Goal: Find specific page/section: Find specific page/section

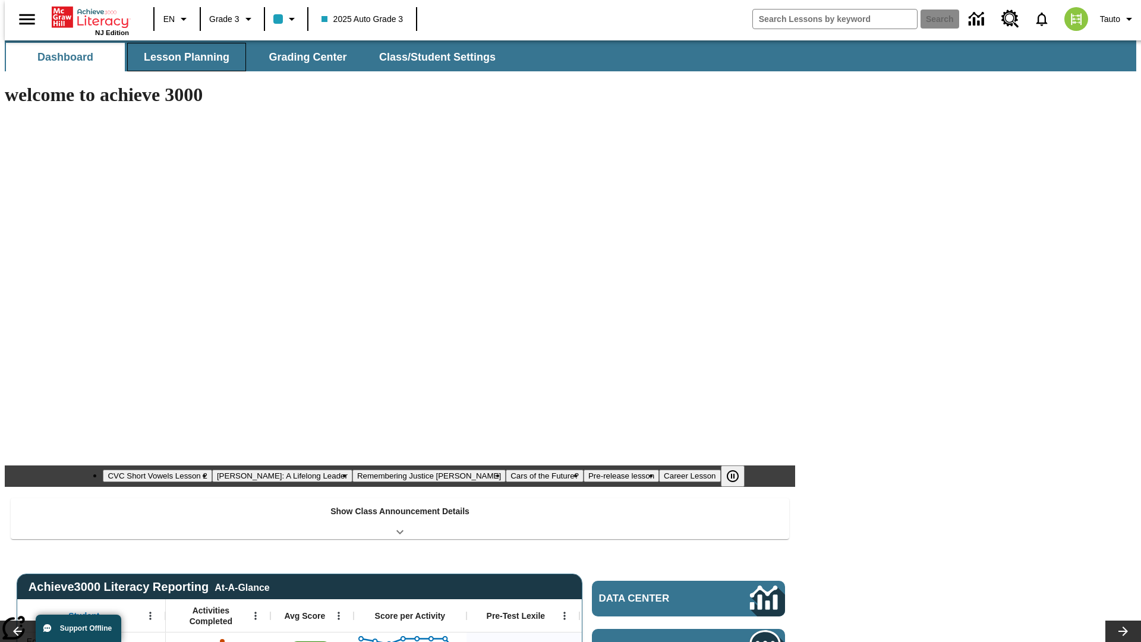
click at [182, 57] on span "Lesson Planning" at bounding box center [187, 58] width 86 height 14
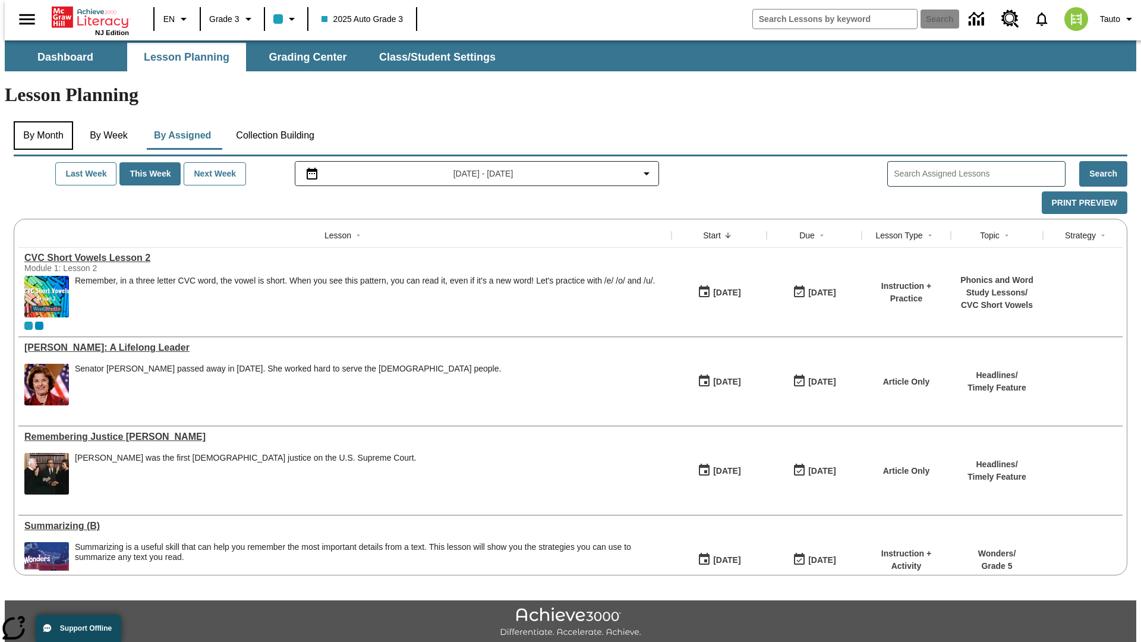
click at [40, 121] on button "By Month" at bounding box center [43, 135] width 59 height 29
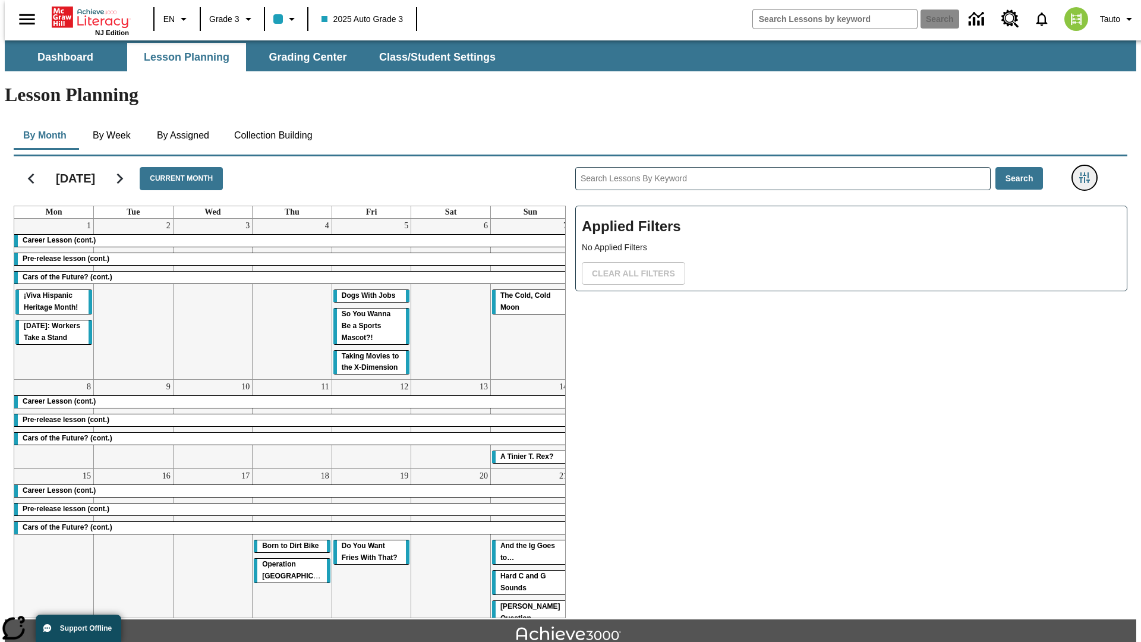
click at [1089, 172] on icon "Filters Side menu" at bounding box center [1085, 177] width 11 height 11
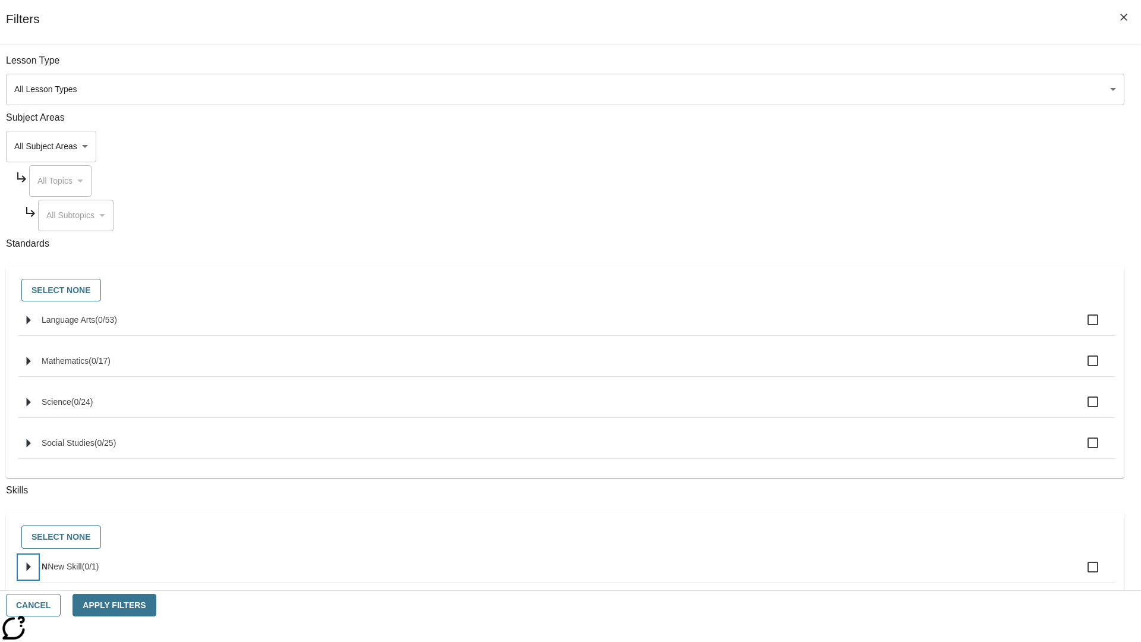
click at [31, 572] on icon "Select skills" at bounding box center [29, 567] width 4 height 9
click at [61, 605] on button "Cancel" at bounding box center [33, 605] width 55 height 23
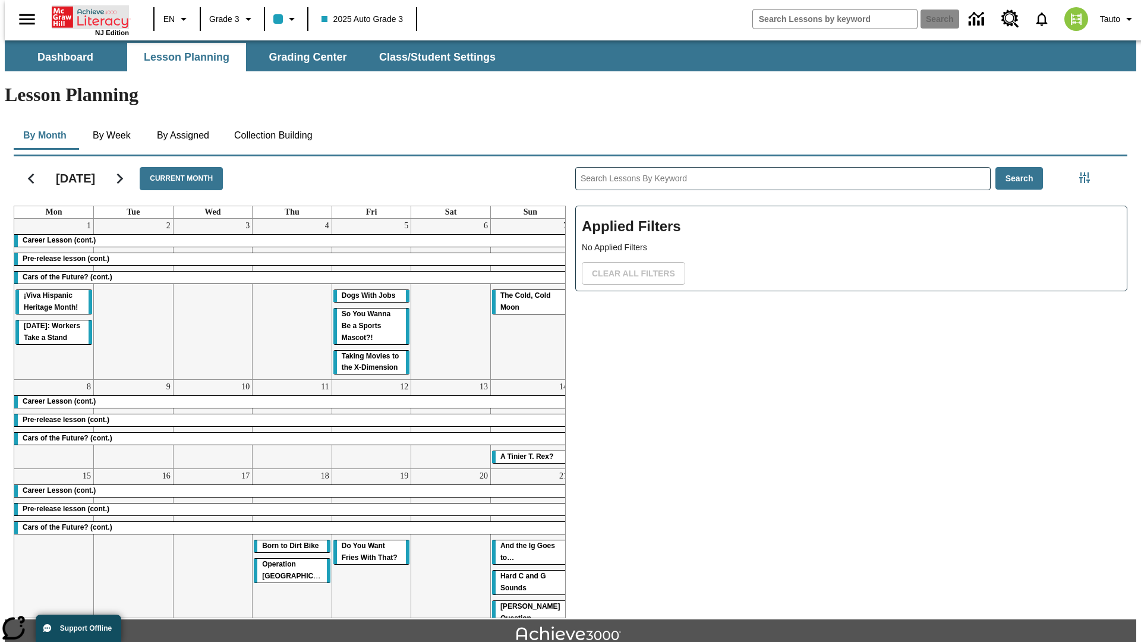
click at [86, 16] on icon "Home" at bounding box center [91, 17] width 79 height 24
